Goal: Navigation & Orientation: Find specific page/section

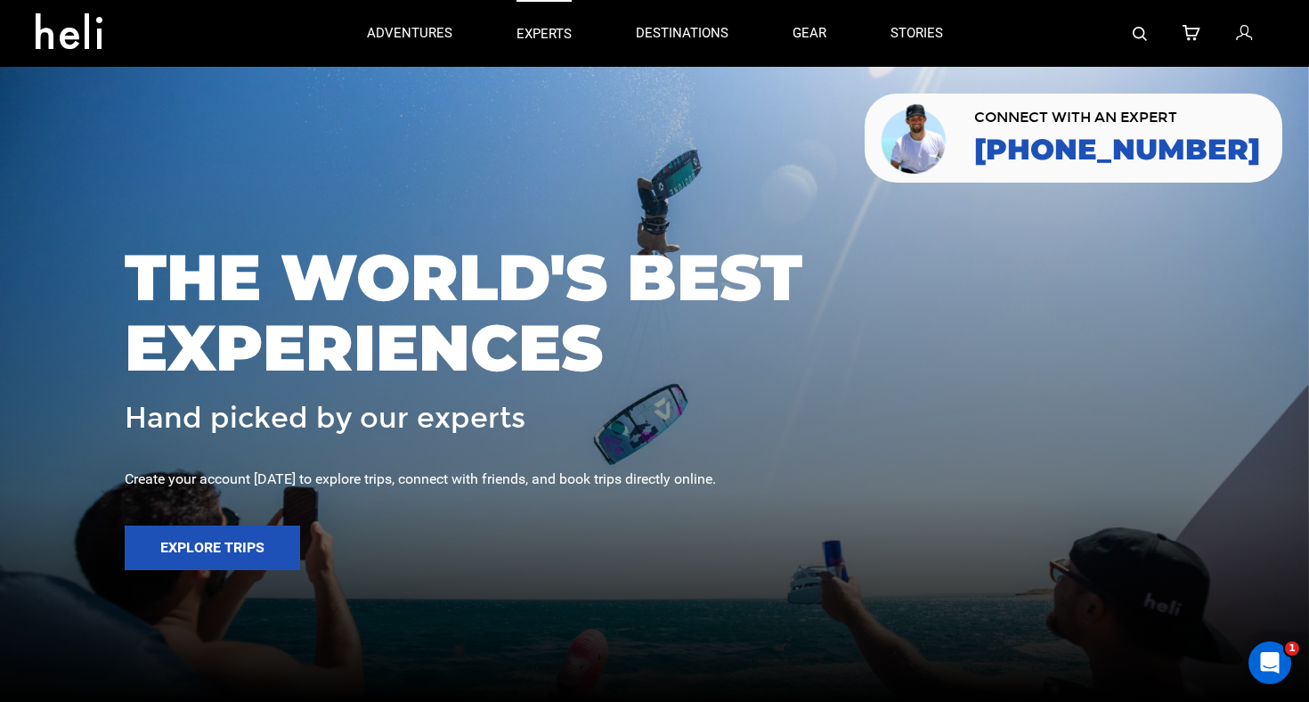
click at [550, 37] on p "experts" at bounding box center [544, 34] width 55 height 19
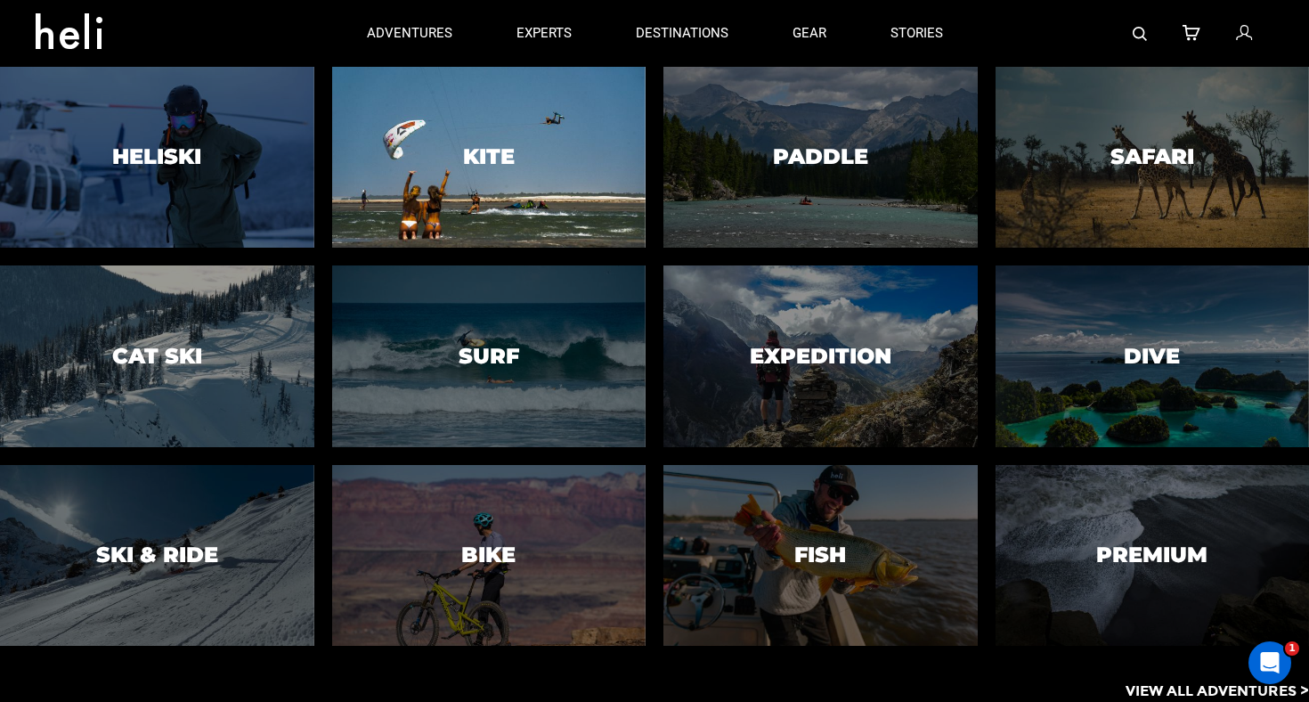
click at [469, 166] on h3 "Kite" at bounding box center [489, 156] width 52 height 23
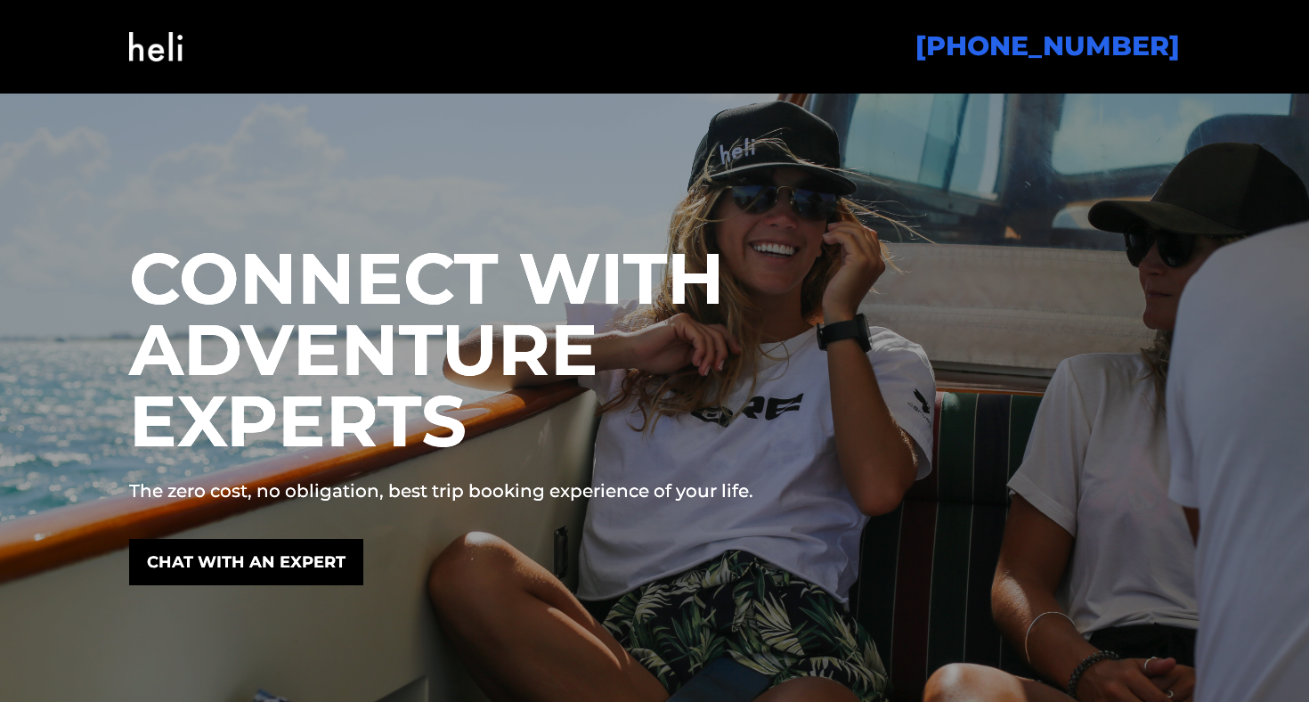
click at [156, 49] on img at bounding box center [155, 47] width 53 height 72
